Goal: Transaction & Acquisition: Purchase product/service

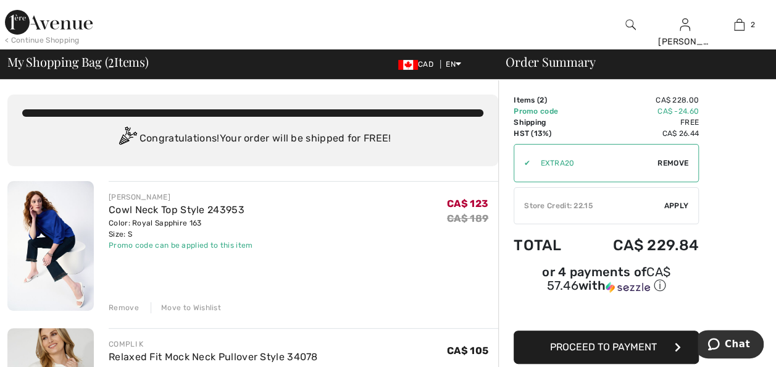
click at [125, 308] on div "Remove" at bounding box center [124, 307] width 30 height 11
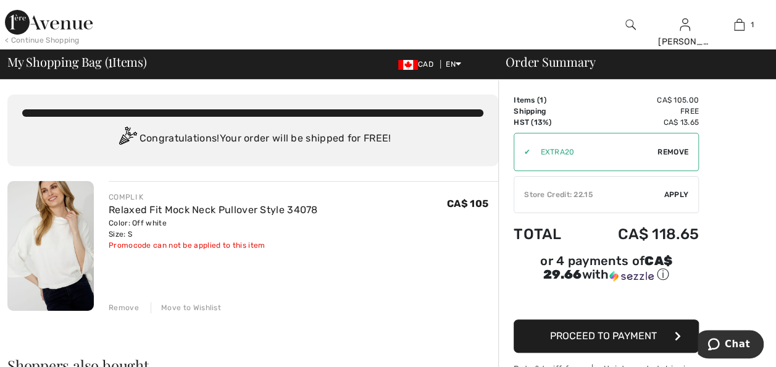
click at [671, 151] on span "Remove" at bounding box center [673, 151] width 31 height 11
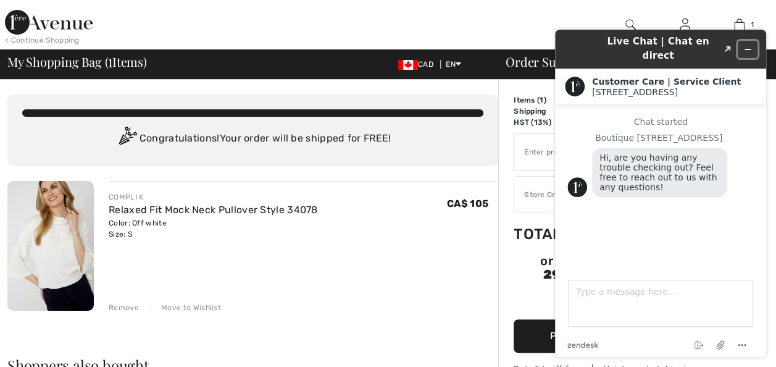
click at [749, 45] on icon "Minimize widget" at bounding box center [748, 49] width 9 height 9
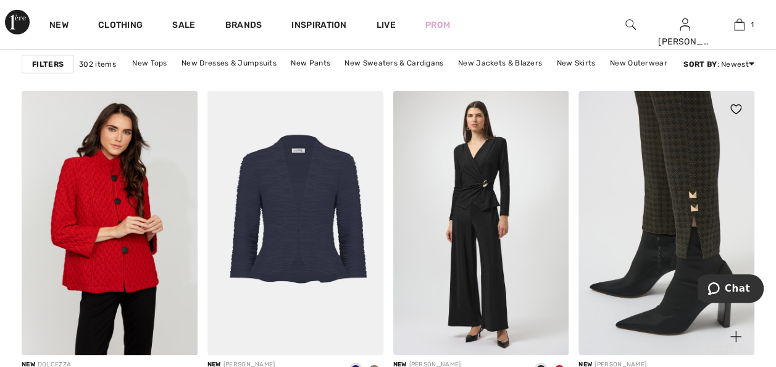
scroll to position [1870, 0]
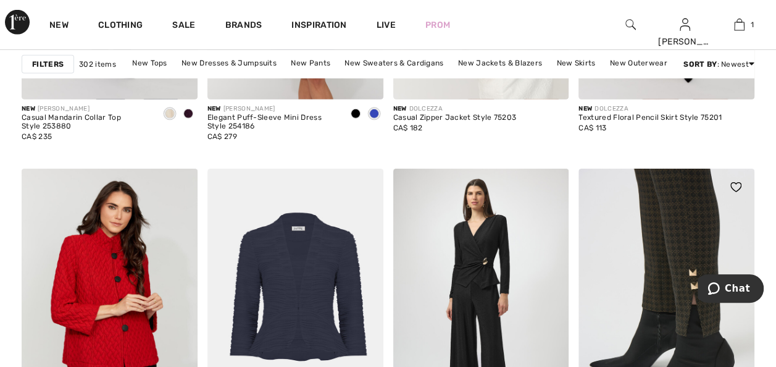
click at [688, 237] on img at bounding box center [667, 301] width 176 height 264
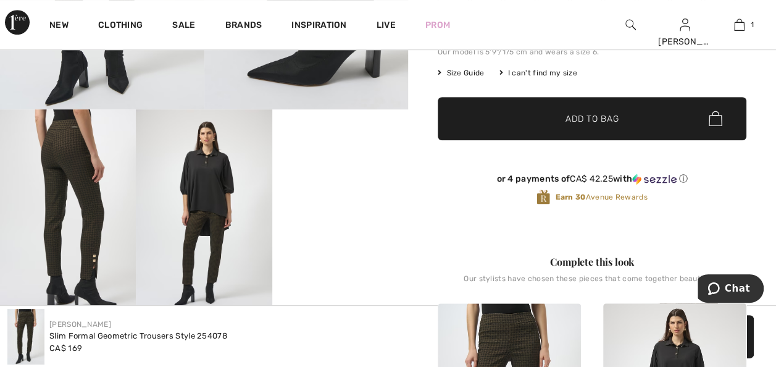
scroll to position [309, 0]
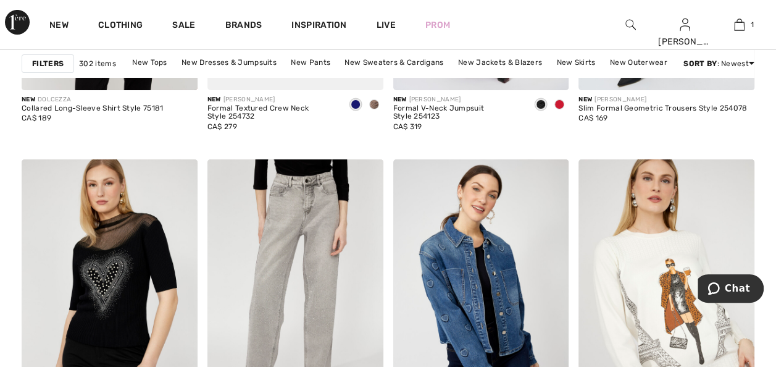
scroll to position [2241, 0]
